Goal: Answer question/provide support: Share knowledge or assist other users

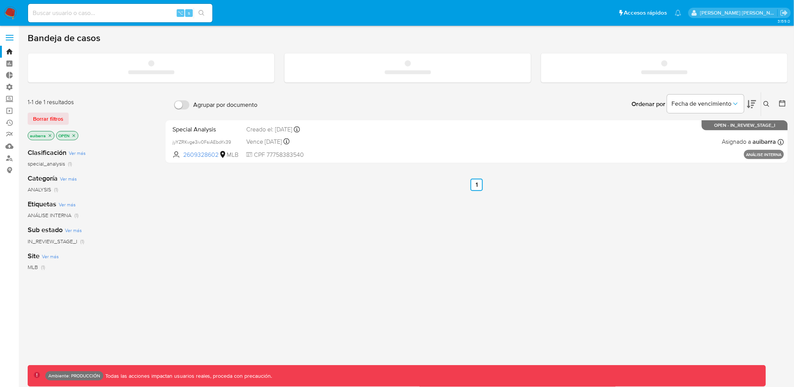
click at [141, 7] on div "⌥ s" at bounding box center [120, 13] width 184 height 18
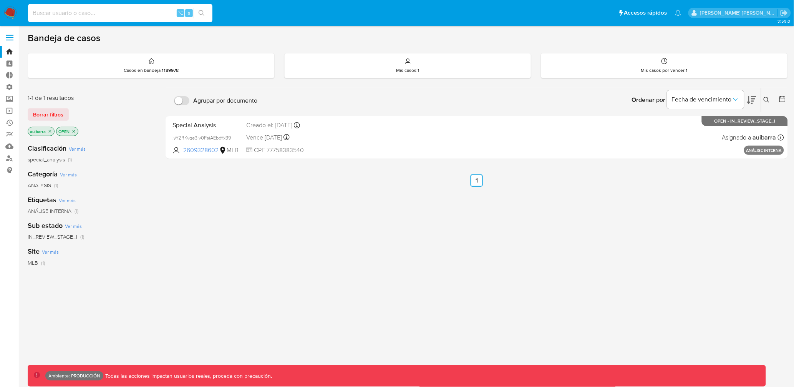
click at [141, 8] on input at bounding box center [120, 13] width 184 height 10
paste input "99367271"
type input "99367271"
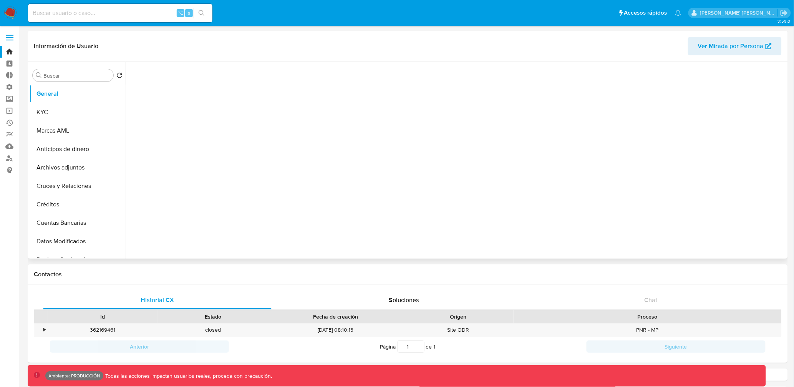
select select "10"
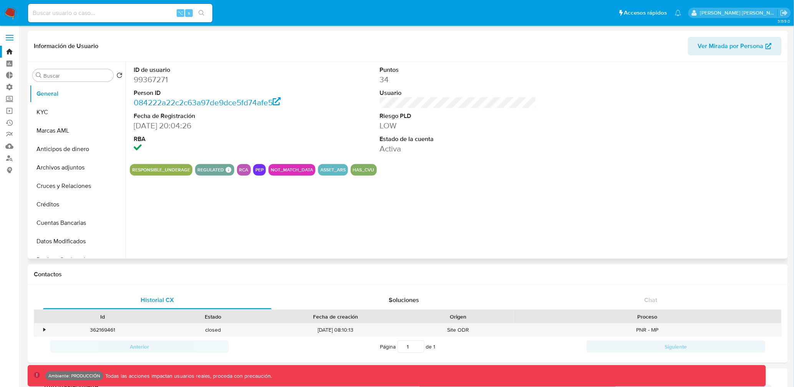
click at [164, 158] on section "ID de usuario 99367271 Person ID 084222a22c2c63a97de9dce5fd74afe5 Fecha de Regi…" at bounding box center [458, 119] width 656 height 114
click at [158, 168] on button "RESPONSIBLE_UNDERAGE" at bounding box center [161, 169] width 58 height 3
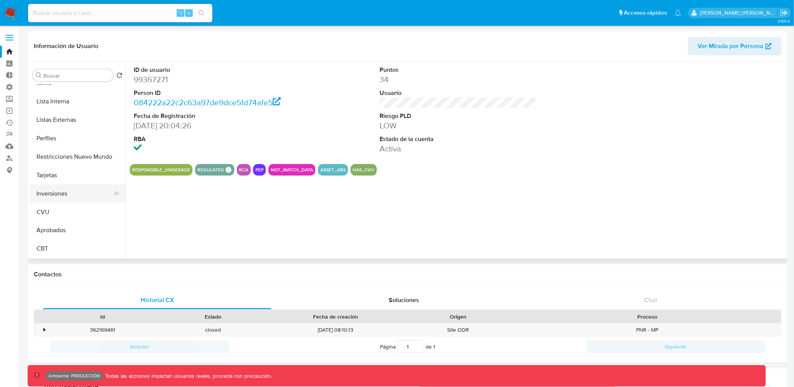
scroll to position [379, 0]
click at [50, 230] on button "Aprobados" at bounding box center [75, 231] width 90 height 18
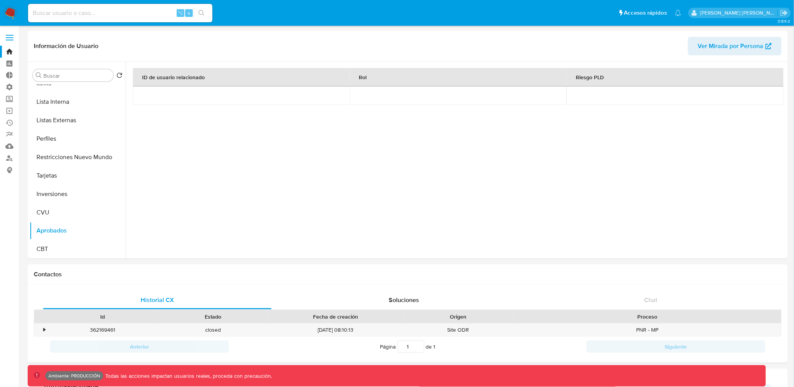
click at [129, 15] on input at bounding box center [120, 13] width 184 height 10
paste input "1763579589"
type input "1763579589"
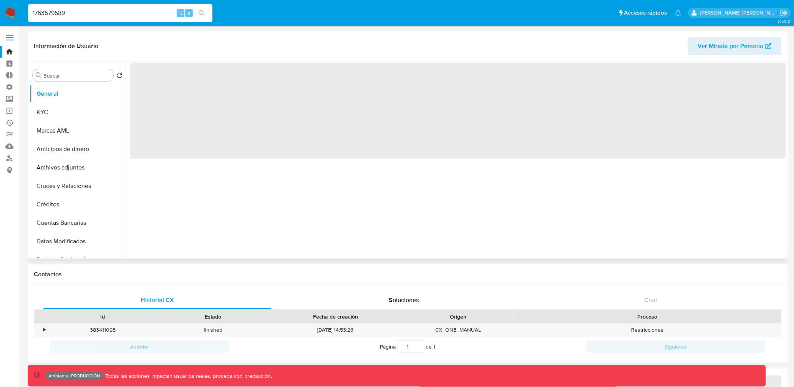
select select "10"
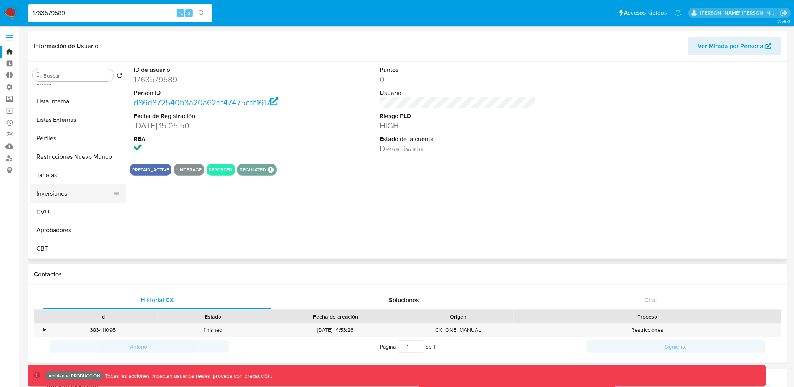
scroll to position [379, 0]
click at [50, 228] on button "Aprobadores" at bounding box center [75, 231] width 90 height 18
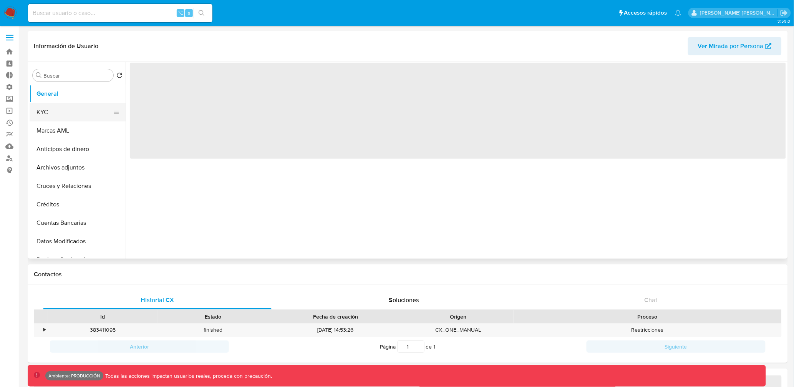
select select "10"
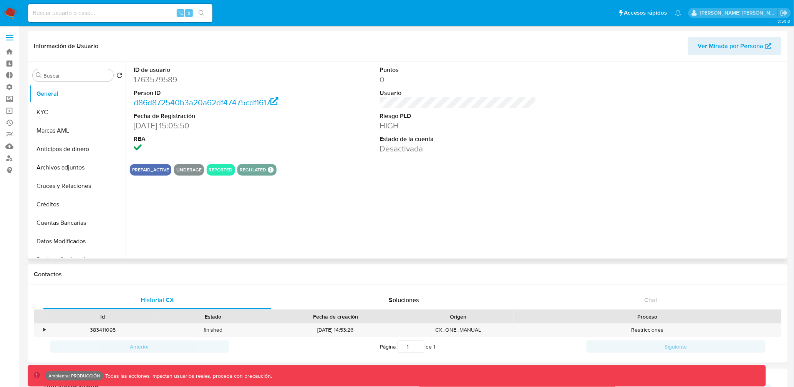
click at [730, 53] on span "Ver Mirada por Persona" at bounding box center [731, 46] width 66 height 18
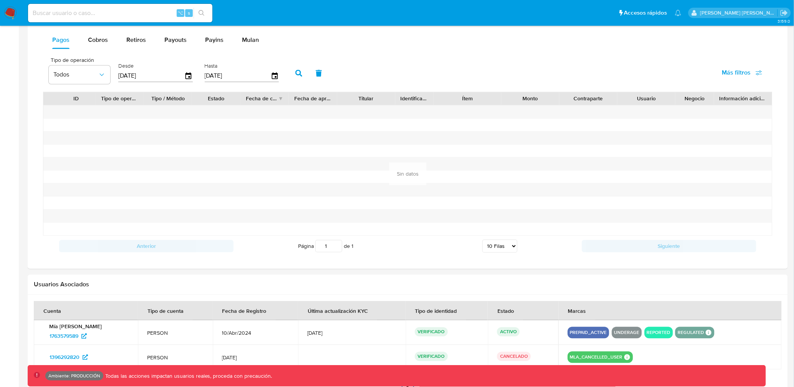
scroll to position [513, 0]
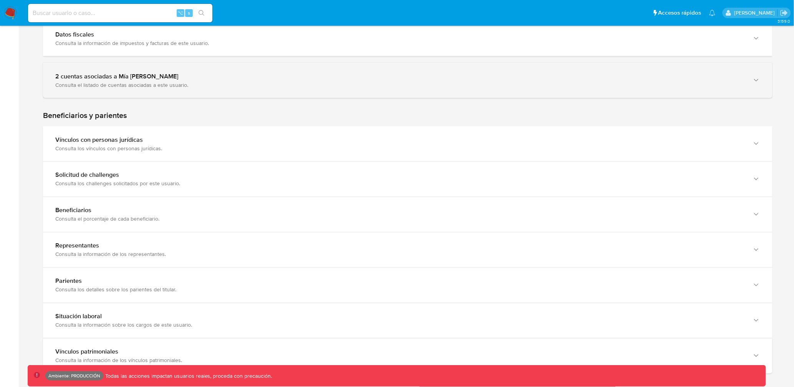
click at [430, 83] on div "Consulta el listado de cuentas asociadas a este usuario." at bounding box center [400, 84] width 690 height 7
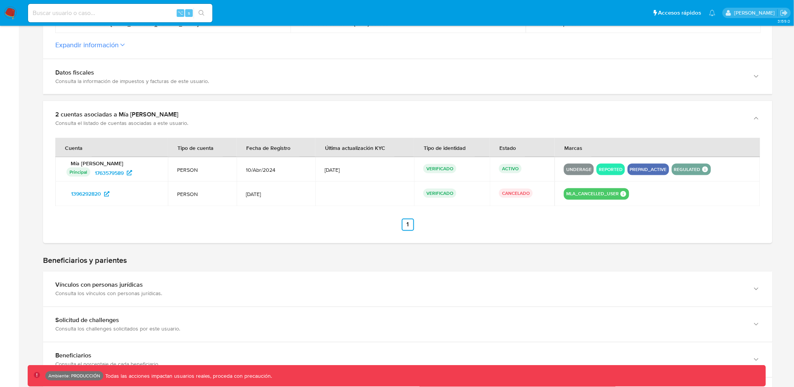
scroll to position [271, 0]
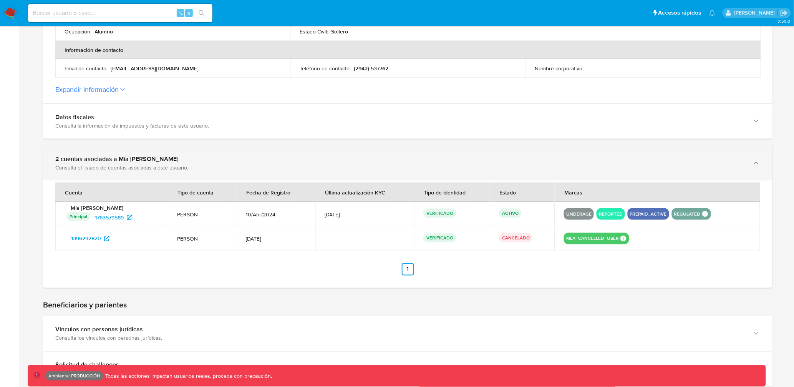
click at [382, 164] on div "Consulta el listado de cuentas asociadas a este usuario." at bounding box center [400, 167] width 690 height 7
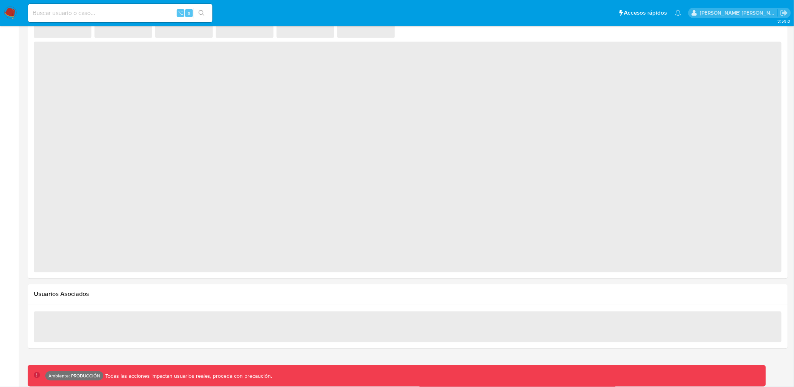
select select "10"
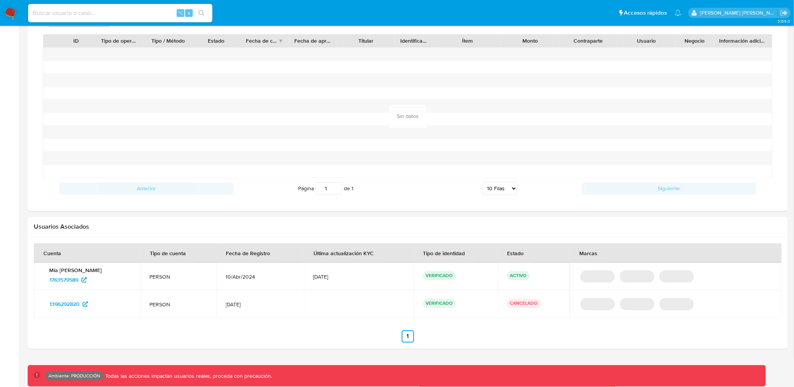
scroll to position [513, 0]
